Goal: Task Accomplishment & Management: Manage account settings

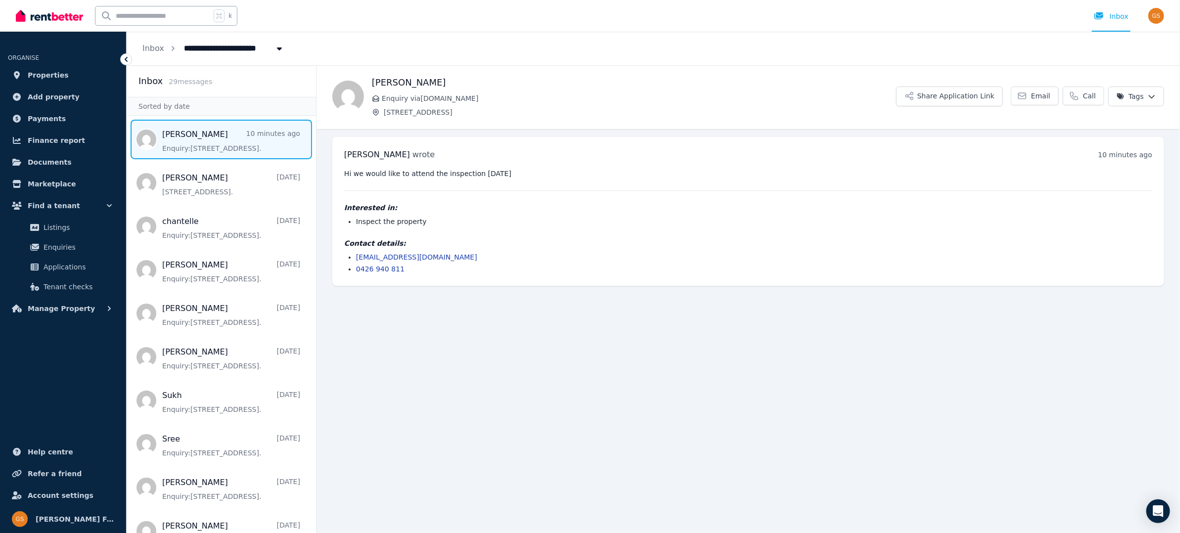
click at [401, 257] on link "shingymato@gmail.com" at bounding box center [416, 257] width 121 height 8
click at [1156, 13] on img "button" at bounding box center [1157, 16] width 16 height 16
click at [1098, 127] on span "Logout" at bounding box center [1117, 131] width 95 height 18
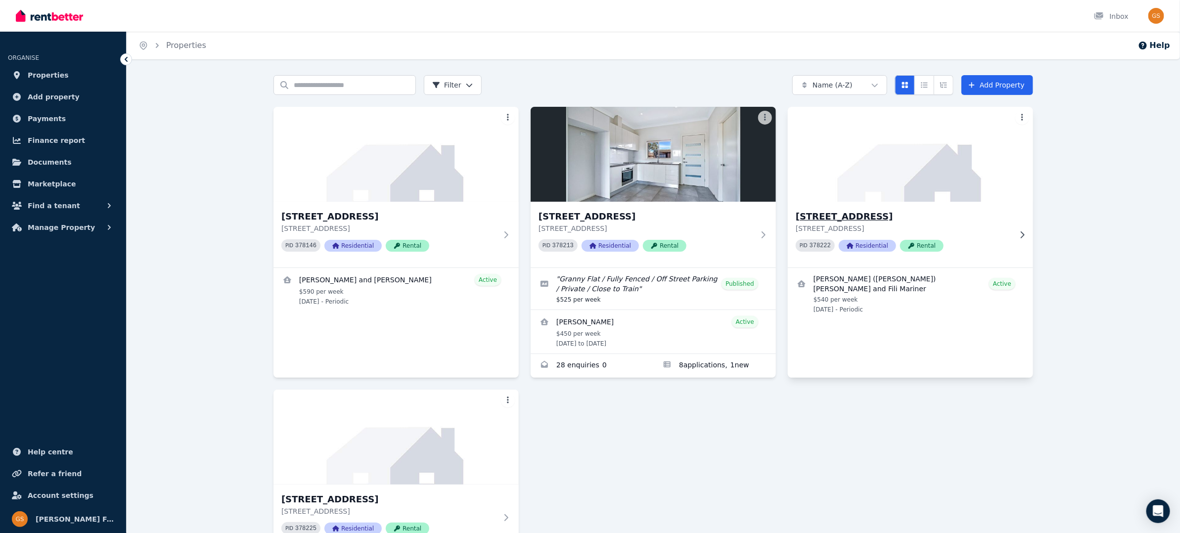
click at [852, 221] on h3 "[STREET_ADDRESS]" at bounding box center [904, 217] width 216 height 14
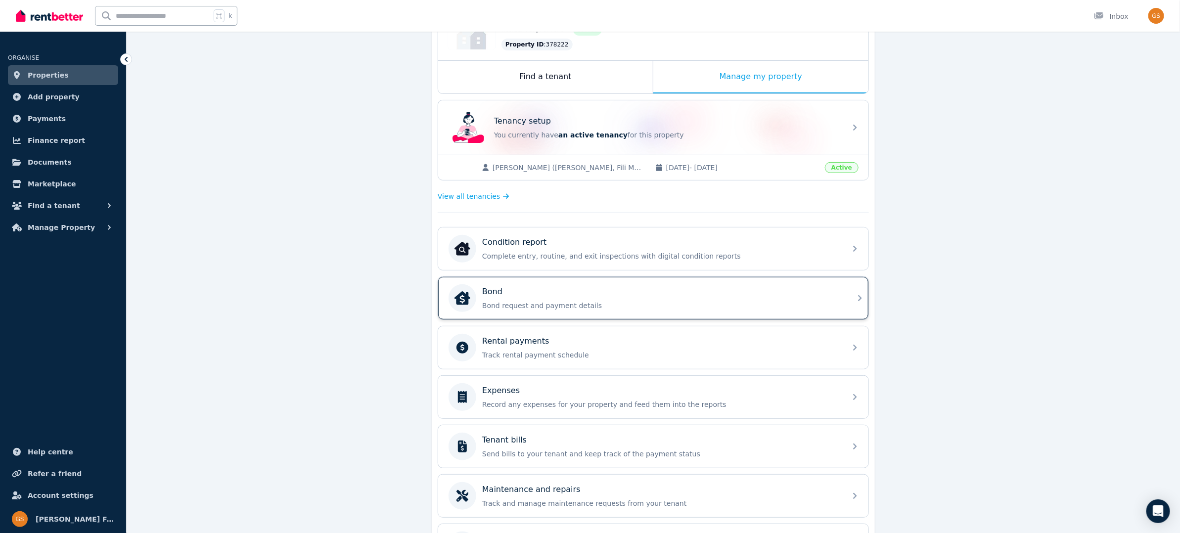
scroll to position [143, 0]
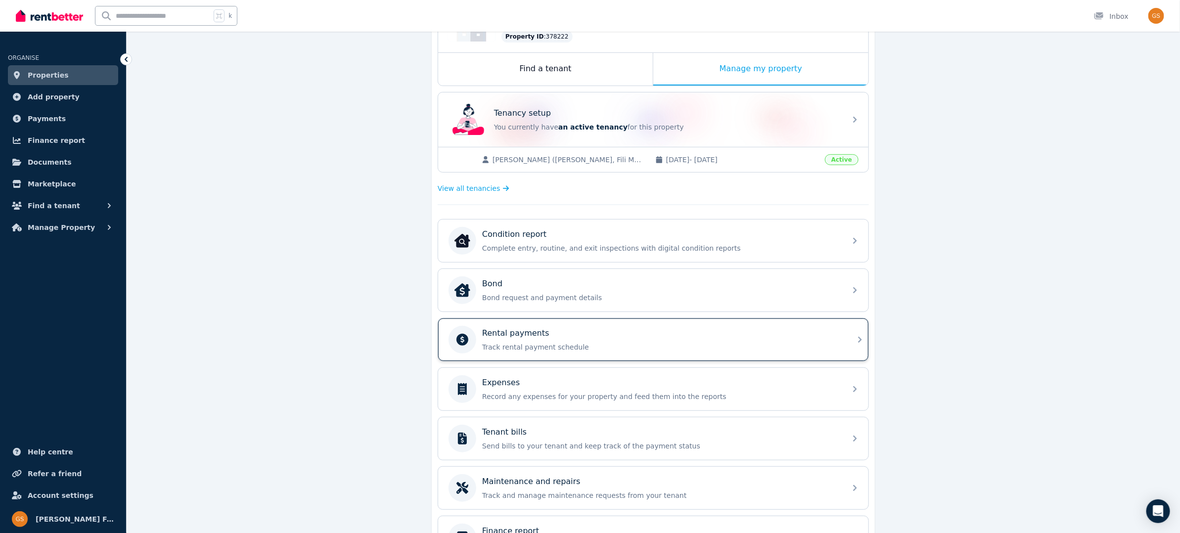
click at [848, 332] on div "Rental payments Track rental payment schedule" at bounding box center [653, 340] width 430 height 43
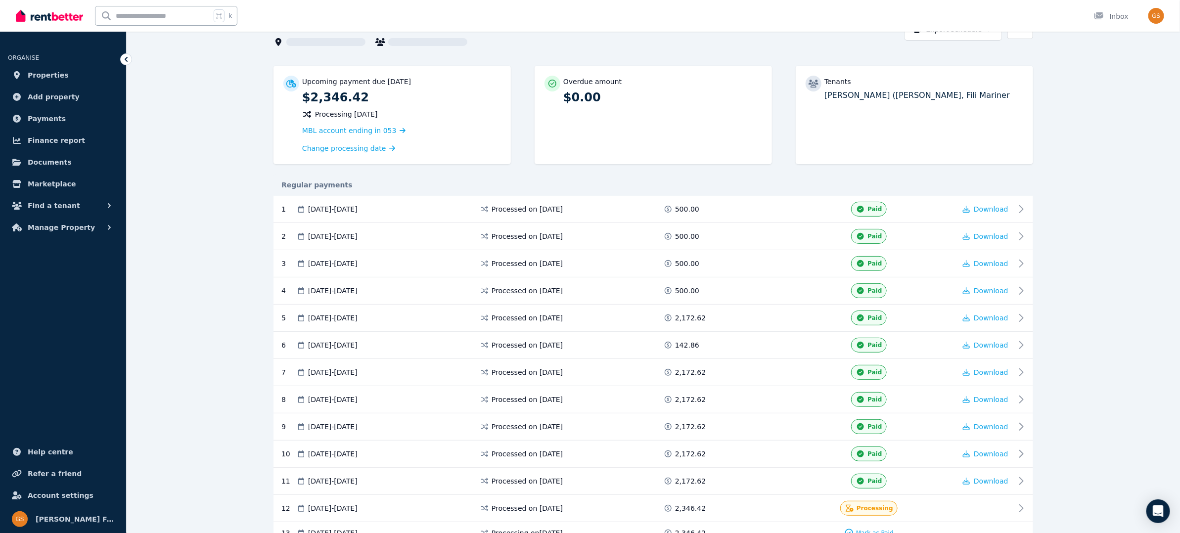
scroll to position [127, 0]
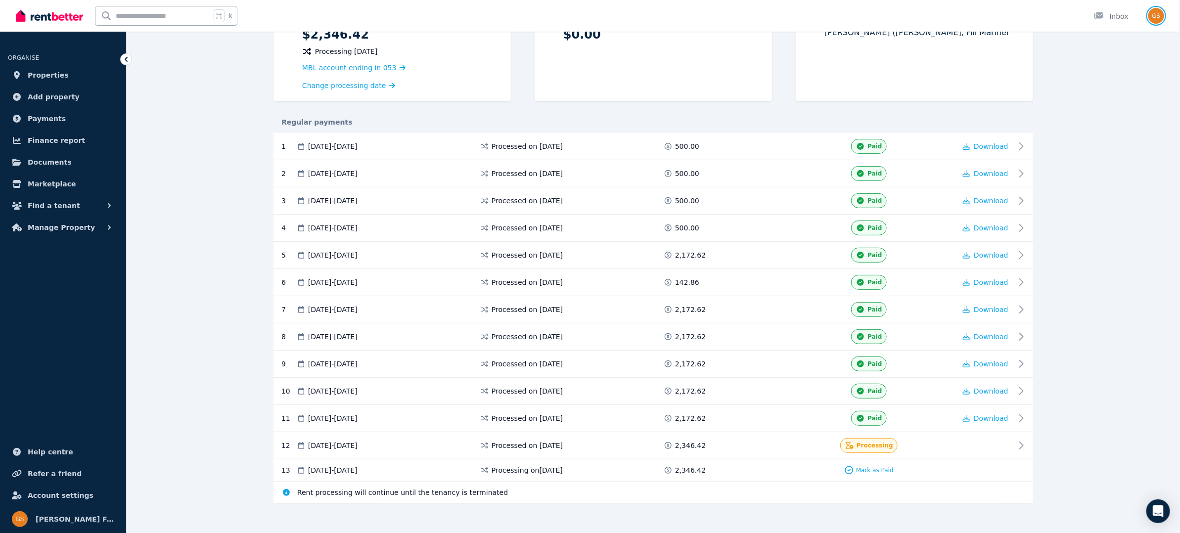
click at [1155, 19] on img "button" at bounding box center [1157, 16] width 16 height 16
click at [1093, 134] on span "Logout" at bounding box center [1117, 131] width 95 height 18
